Goal: Information Seeking & Learning: Learn about a topic

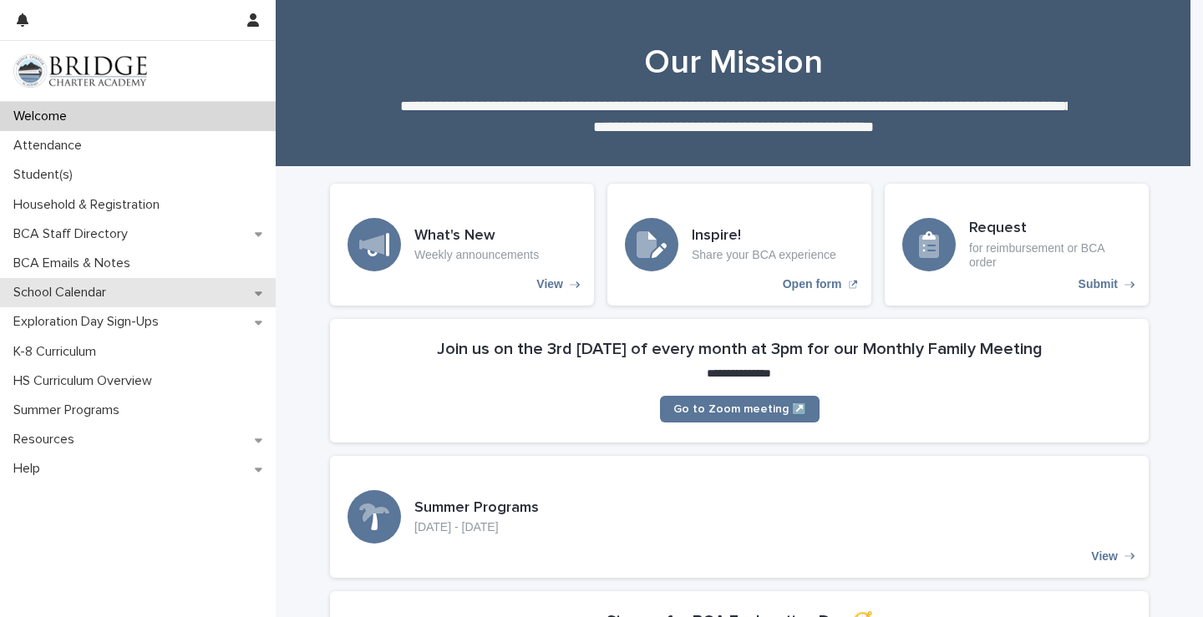
click at [79, 288] on p "School Calendar" at bounding box center [63, 293] width 113 height 16
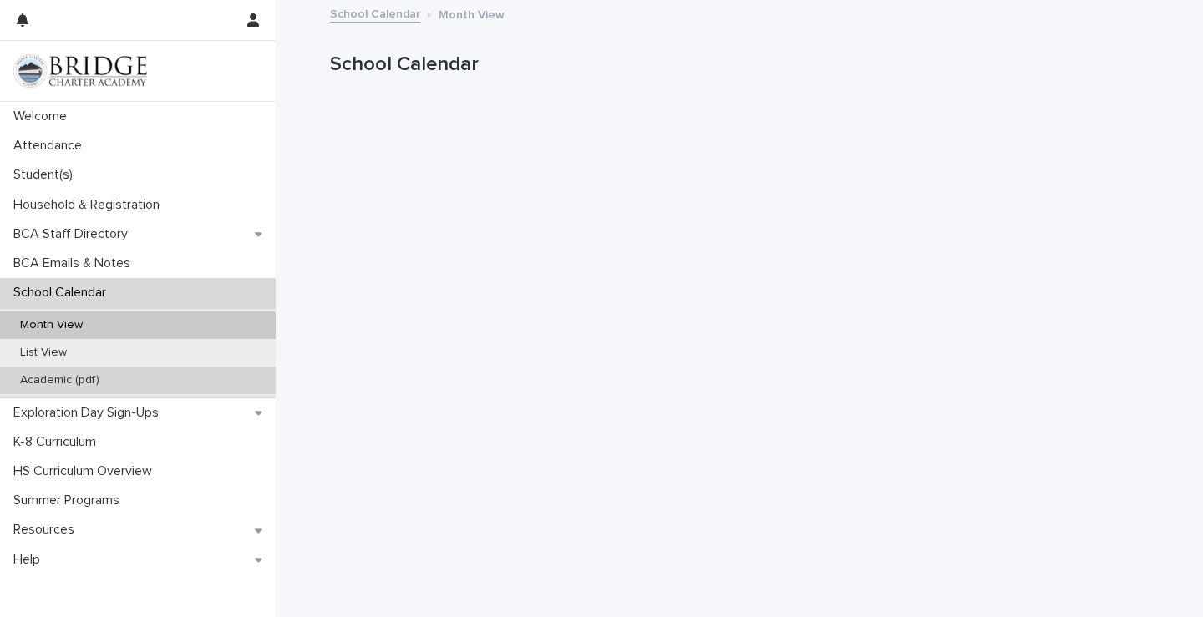
click at [74, 375] on p "Academic (pdf)" at bounding box center [60, 380] width 106 height 14
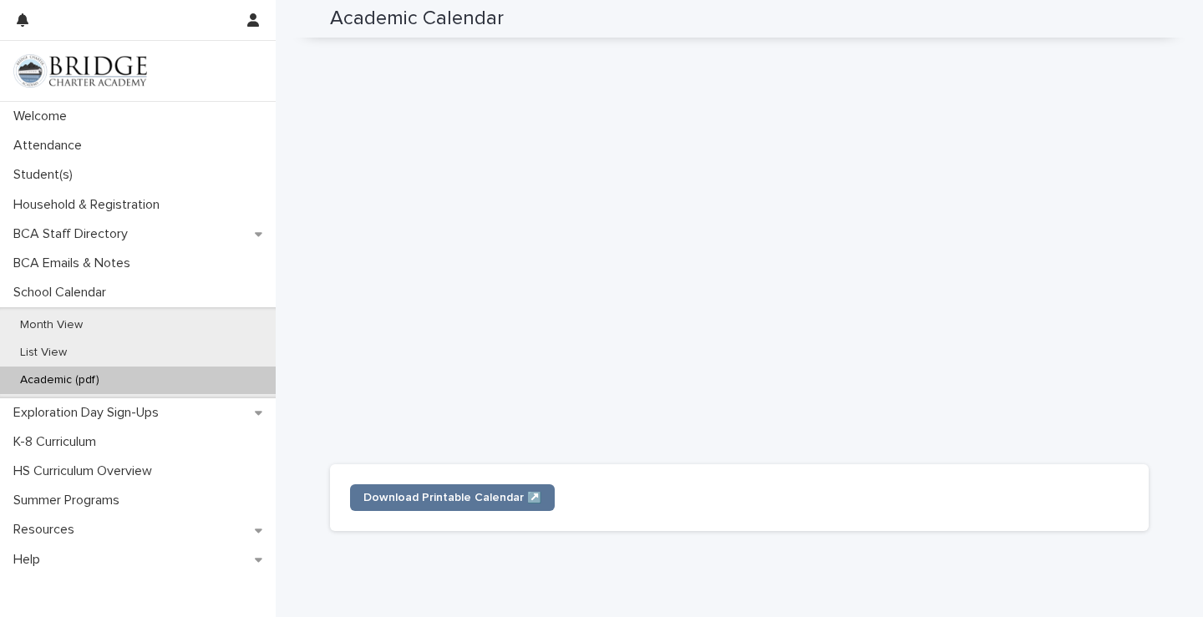
scroll to position [418, 0]
drag, startPoint x: 786, startPoint y: 226, endPoint x: 497, endPoint y: 490, distance: 391.5
click at [497, 490] on span "Download Printable Calendar ↗️" at bounding box center [452, 490] width 178 height 12
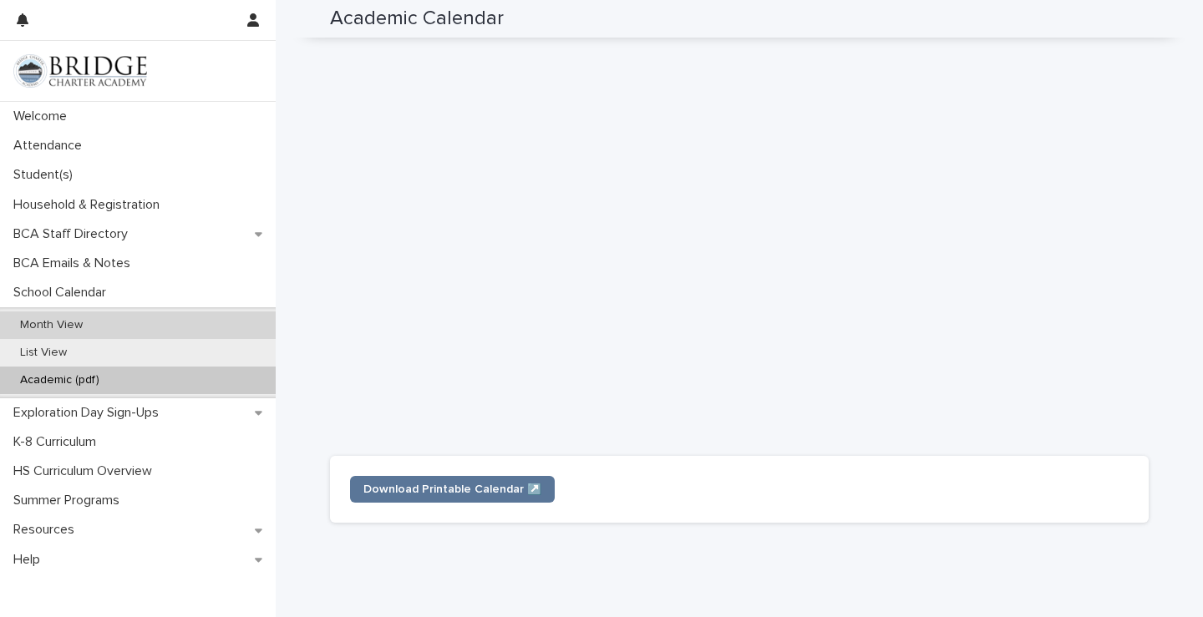
click at [59, 329] on p "Month View" at bounding box center [51, 325] width 89 height 14
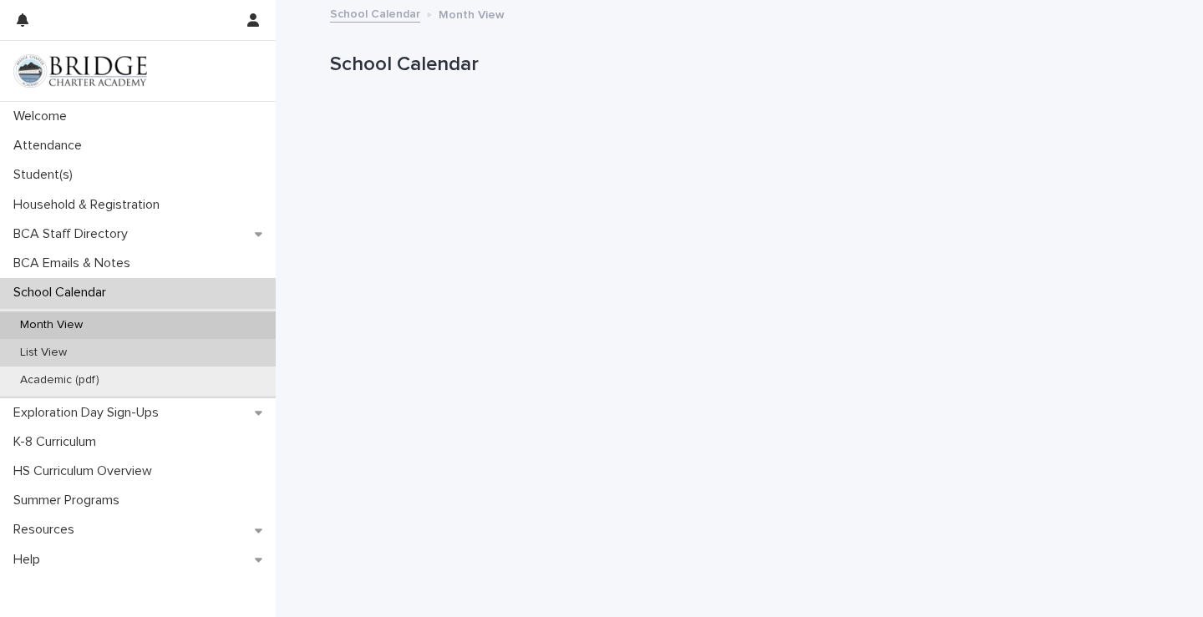
click at [54, 353] on p "List View" at bounding box center [44, 353] width 74 height 14
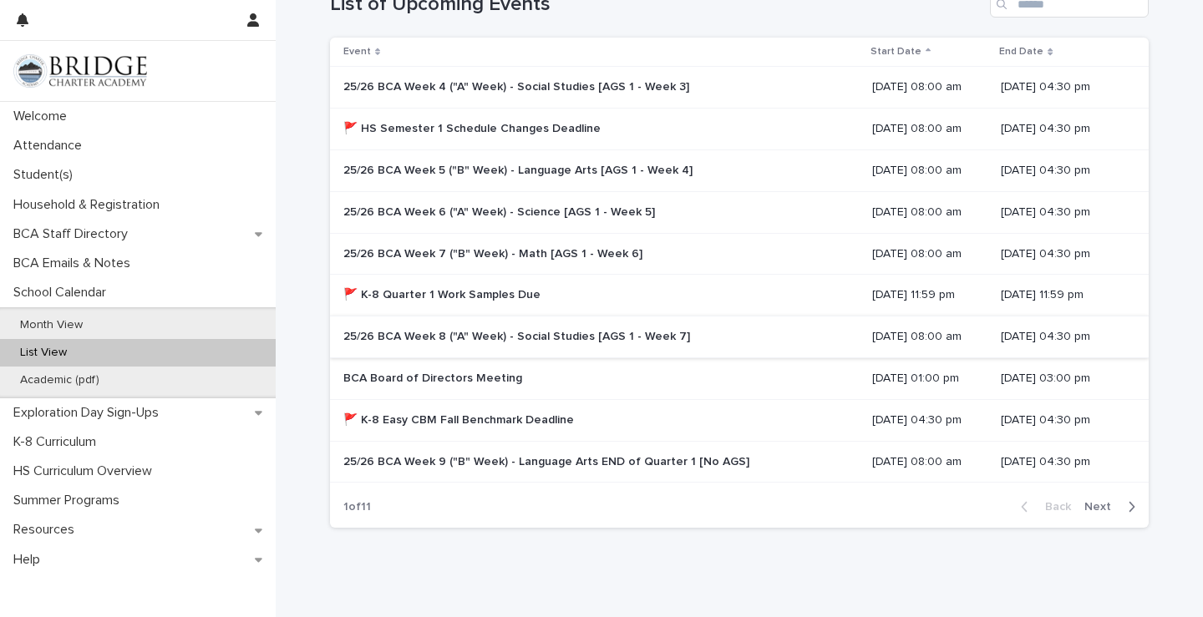
scroll to position [251, 0]
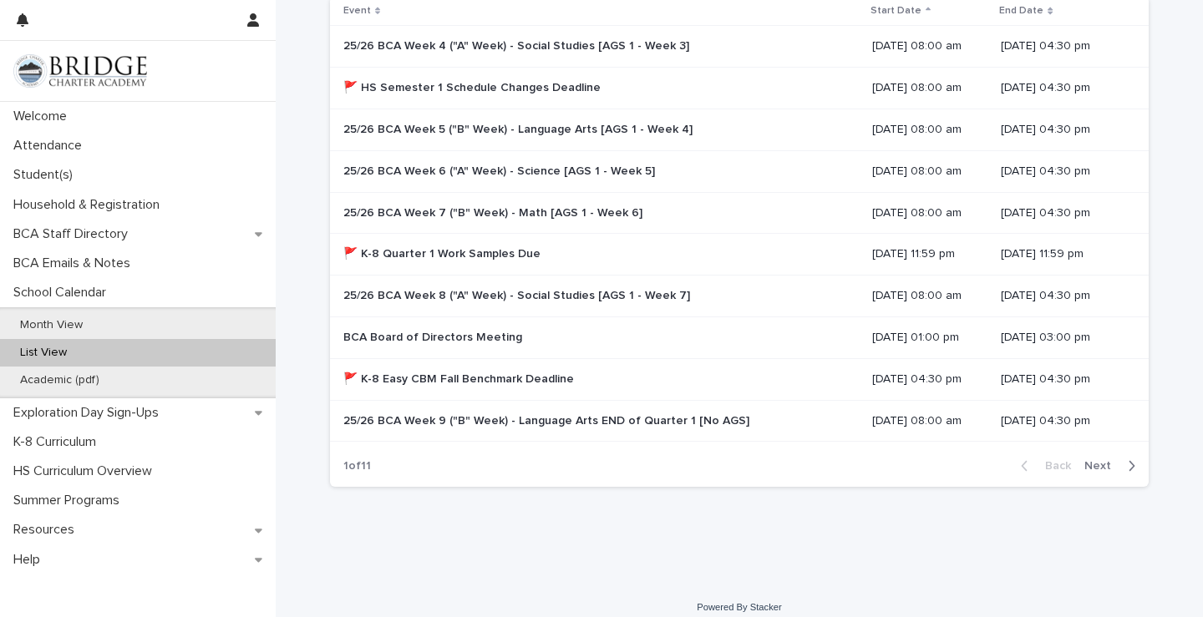
click at [1121, 470] on div "button" at bounding box center [1128, 466] width 14 height 15
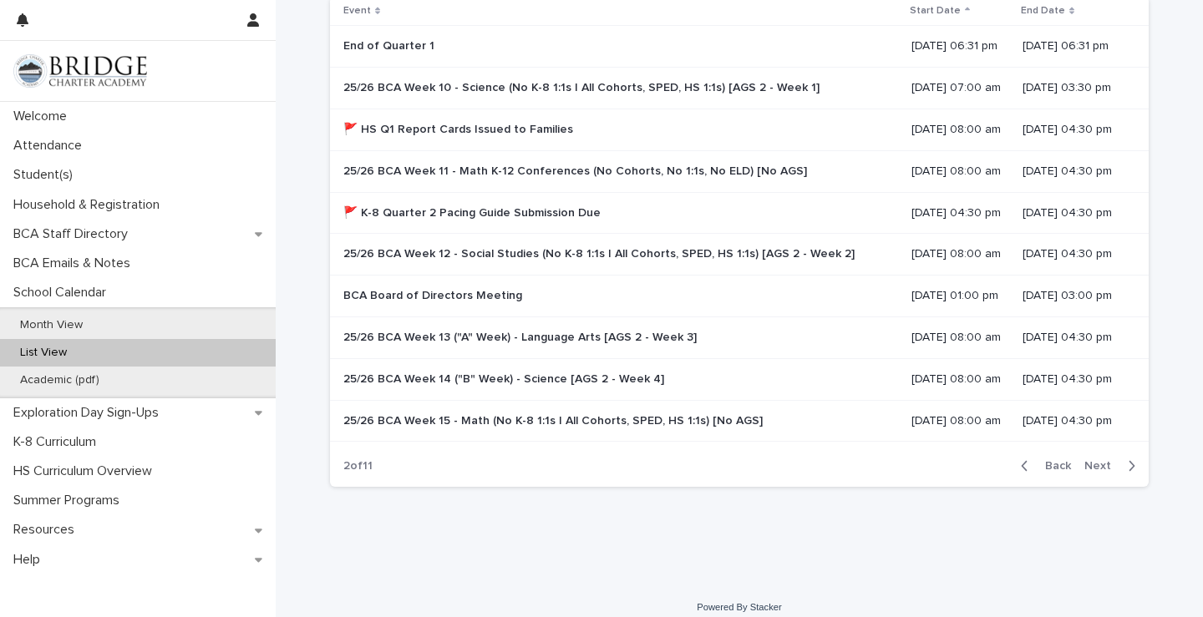
click at [1023, 465] on icon "button" at bounding box center [1025, 466] width 8 height 15
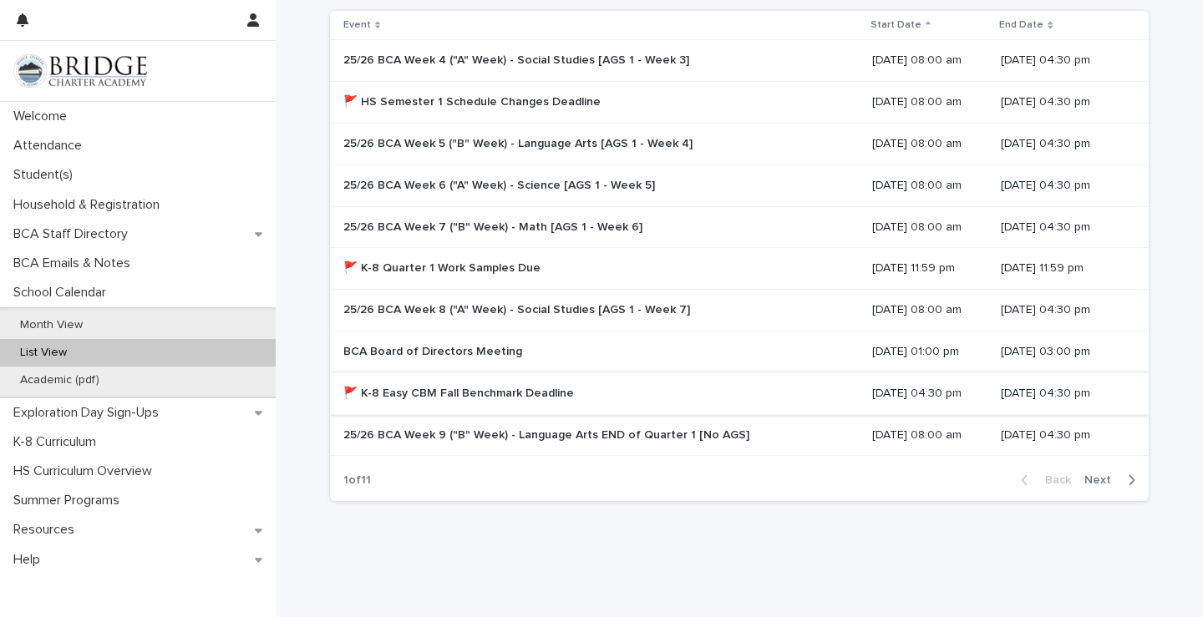
scroll to position [265, 0]
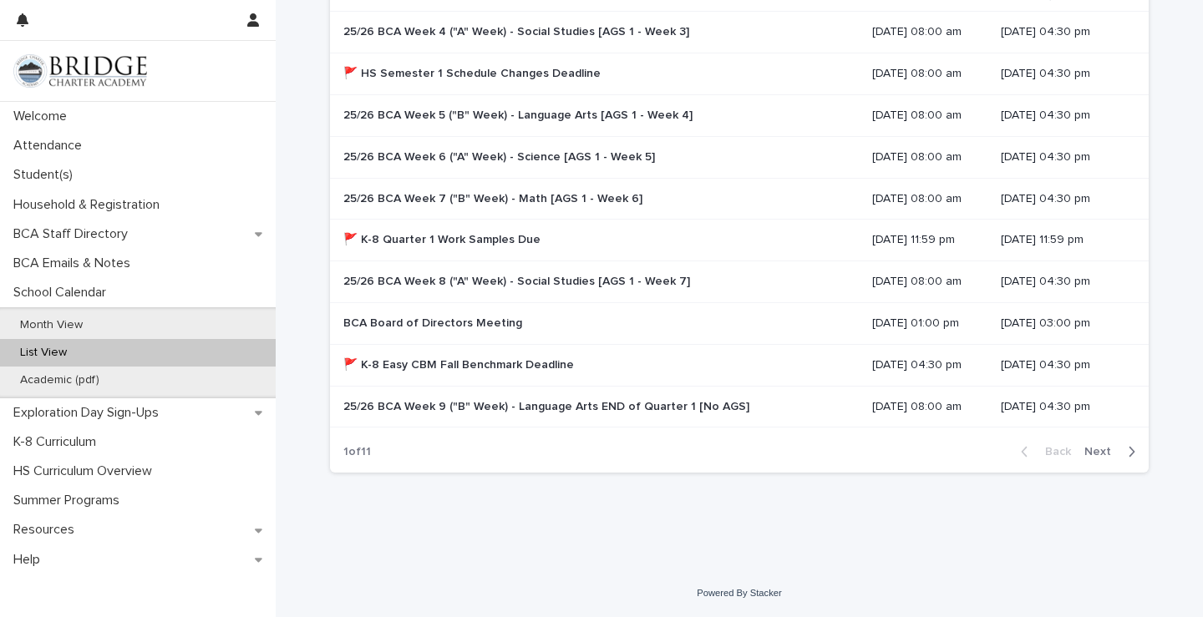
click at [1094, 455] on span "Next" at bounding box center [1102, 452] width 37 height 12
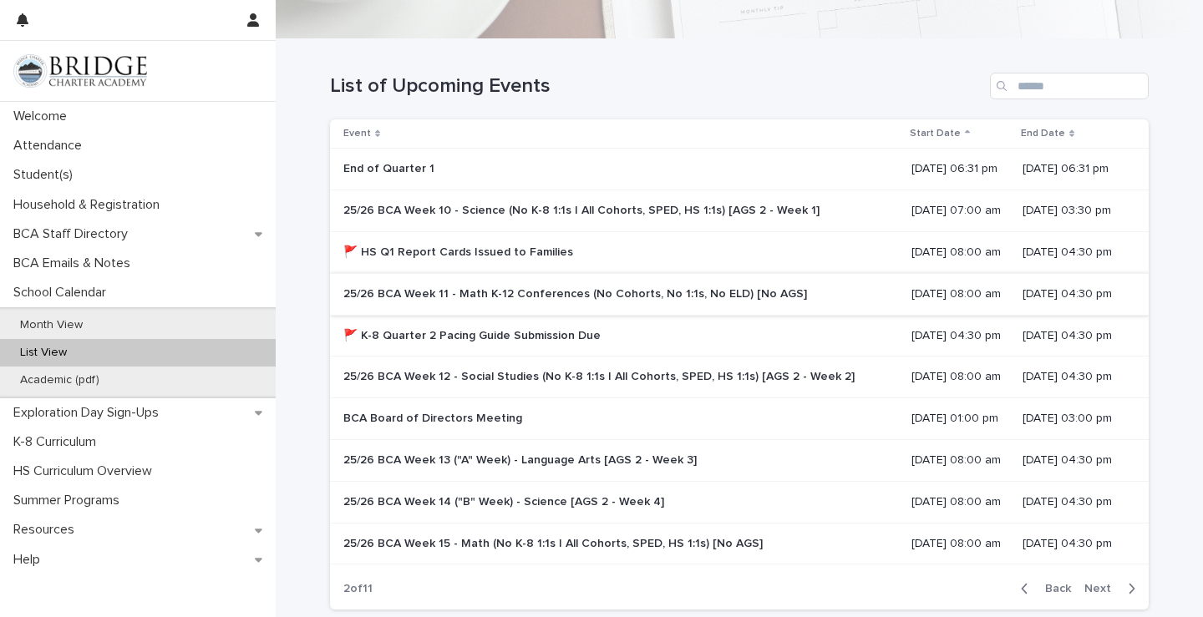
scroll to position [98, 0]
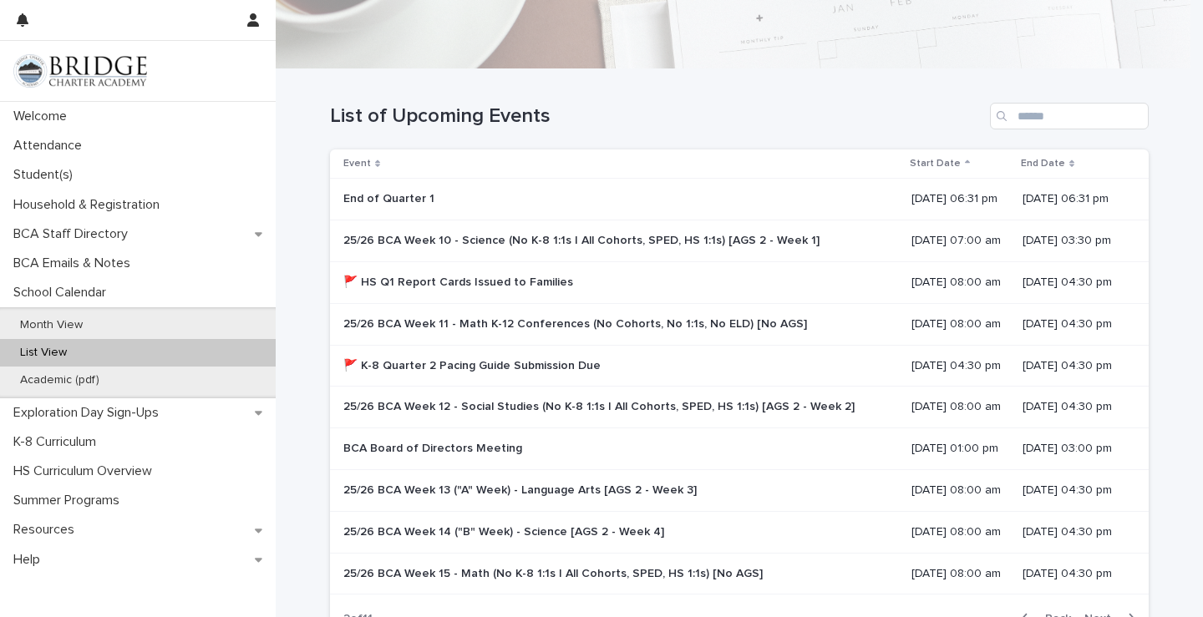
click at [460, 330] on p "25/26 BCA Week 11 - Math K-12 Conferences (No Cohorts, No 1:1s, No ELD) [No AGS]" at bounding box center [576, 323] width 467 height 18
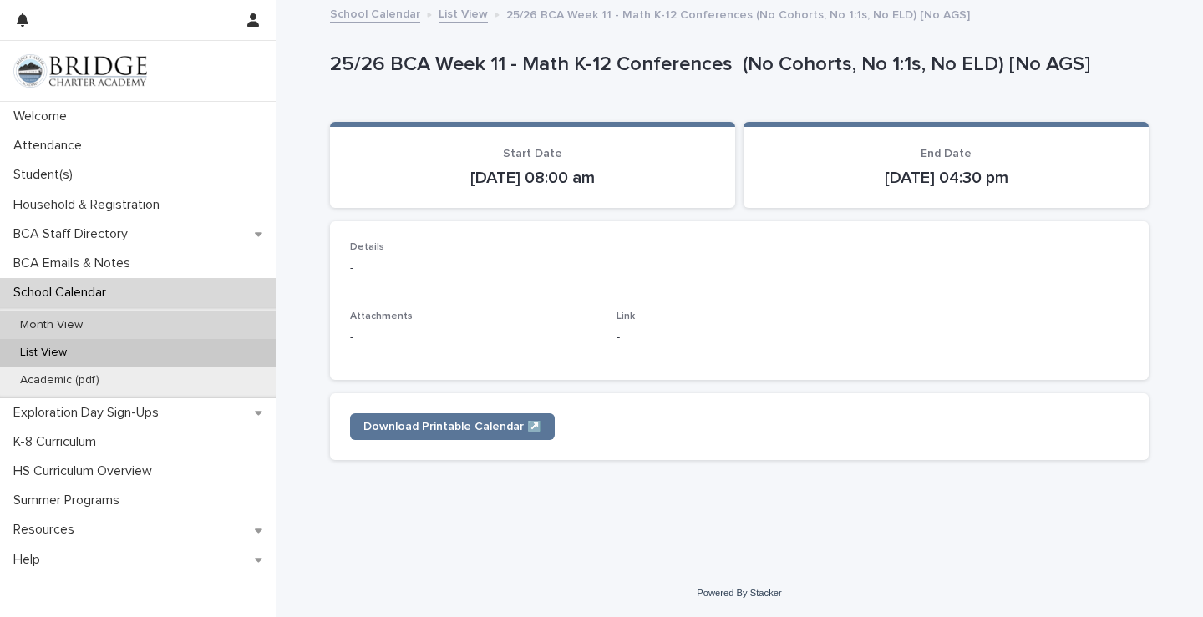
click at [86, 327] on p "Month View" at bounding box center [51, 325] width 89 height 14
